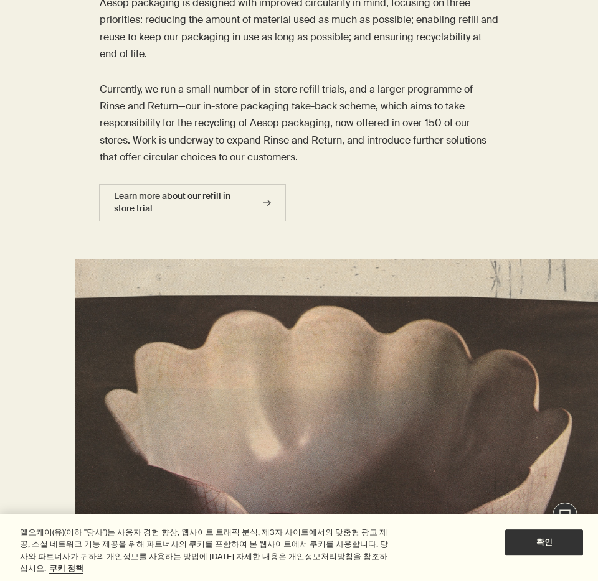
scroll to position [3279, 0]
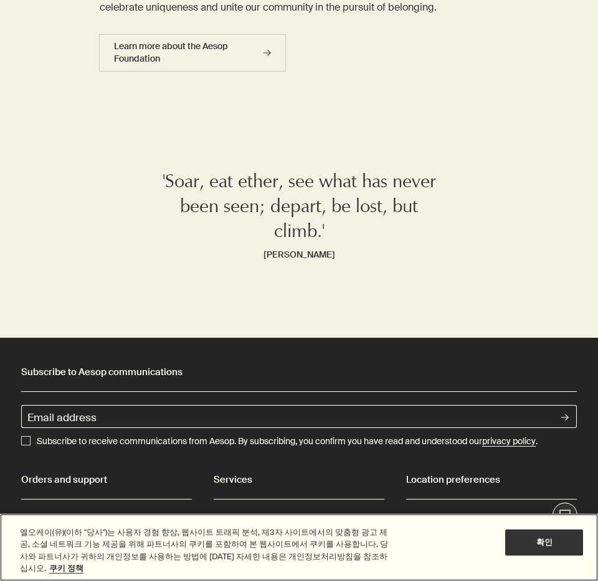
scroll to position [5825, 0]
